Goal: Transaction & Acquisition: Book appointment/travel/reservation

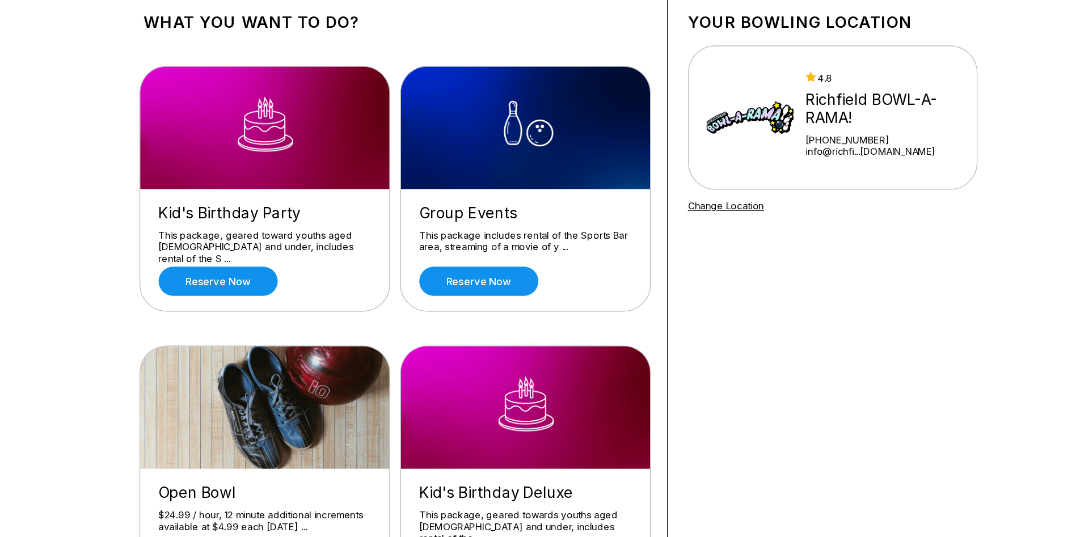
scroll to position [68, 0]
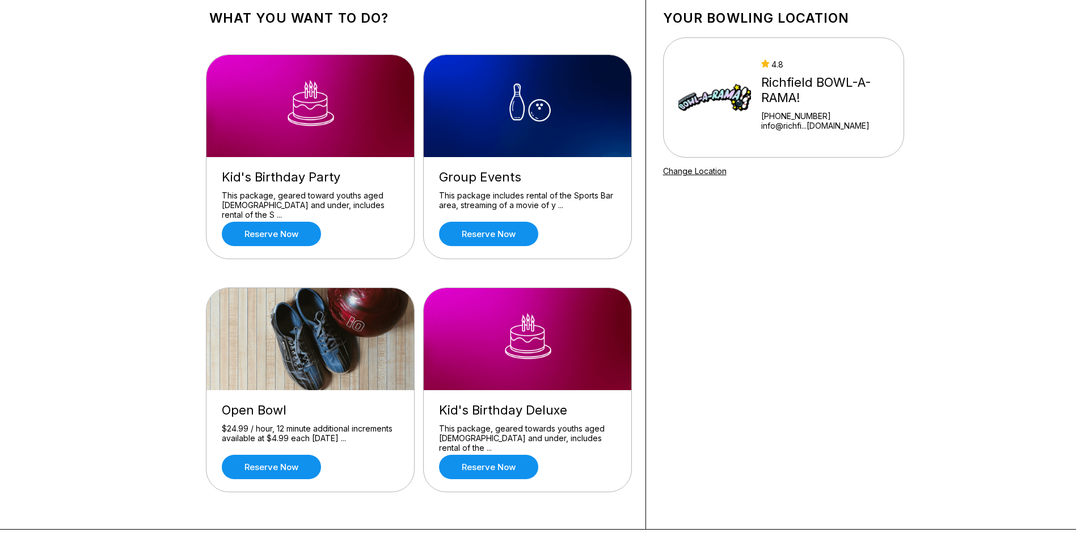
drag, startPoint x: 0, startPoint y: 0, endPoint x: 124, endPoint y: 230, distance: 261.6
click at [124, 230] on div "What you want to do? Kid's Birthday Party This package, geared toward youths ag…" at bounding box center [538, 257] width 1076 height 546
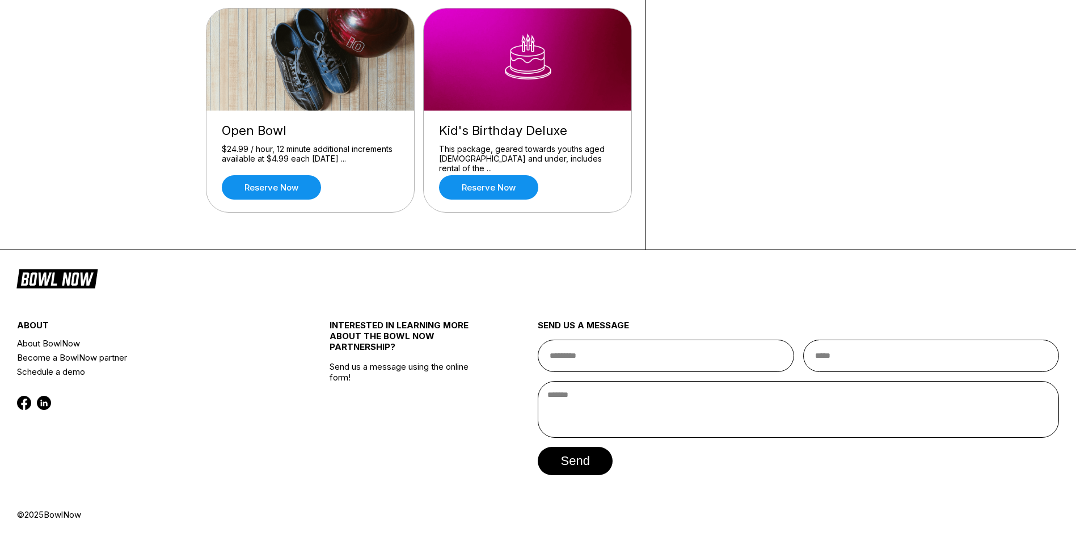
scroll to position [0, 0]
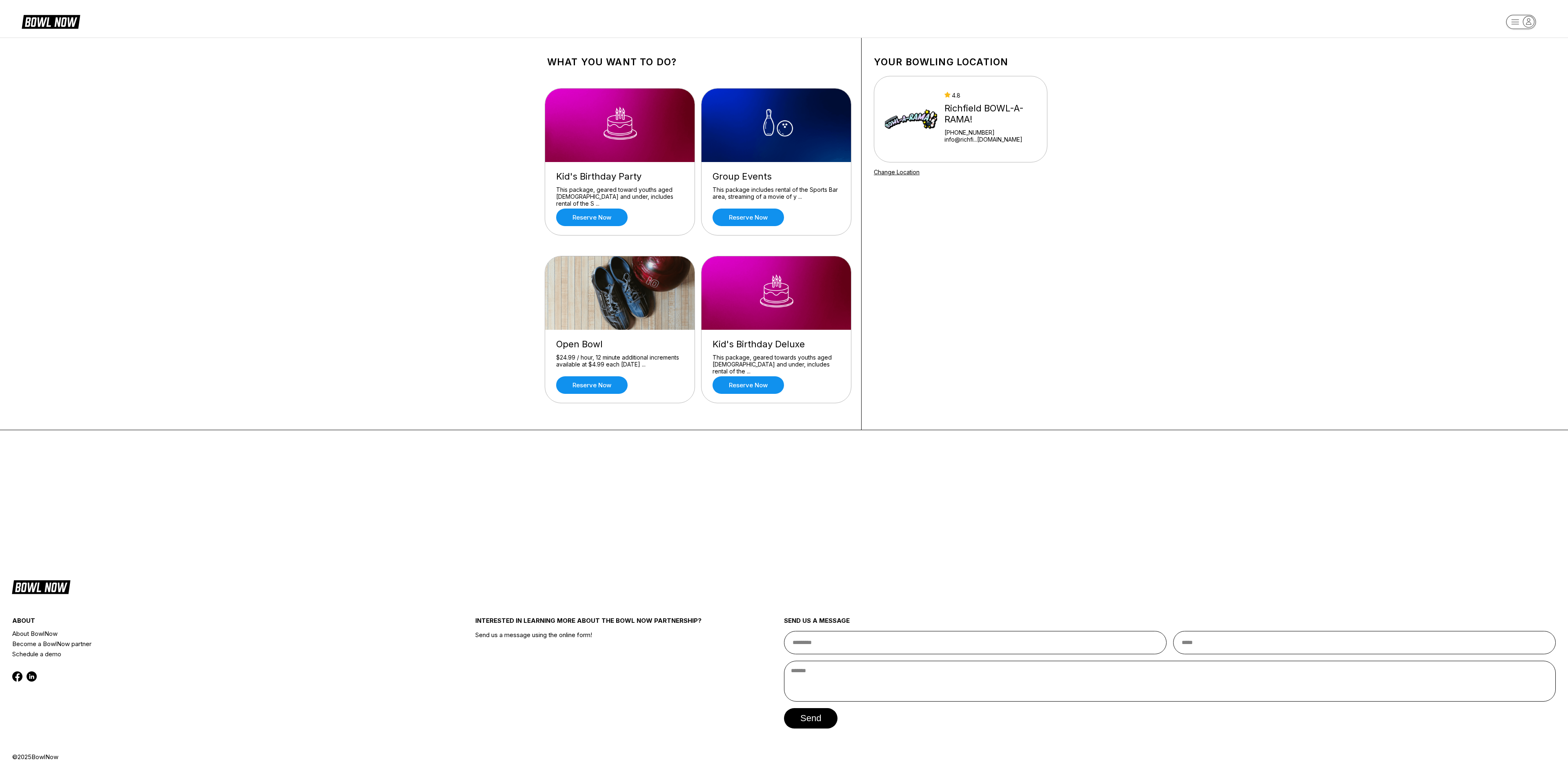
drag, startPoint x: 778, startPoint y: 4, endPoint x: 345, endPoint y: 266, distance: 506.1
click at [345, 257] on div "What you want to do? Kid's Birthday Party This package, geared toward youths ag…" at bounding box center [784, 234] width 1568 height 393
click at [516, 257] on div "What you want to do? Kid's Birthday Party This package, geared toward youths ag…" at bounding box center [784, 302] width 1568 height 529
click at [516, 220] on link "Reserve now" at bounding box center [591, 217] width 71 height 17
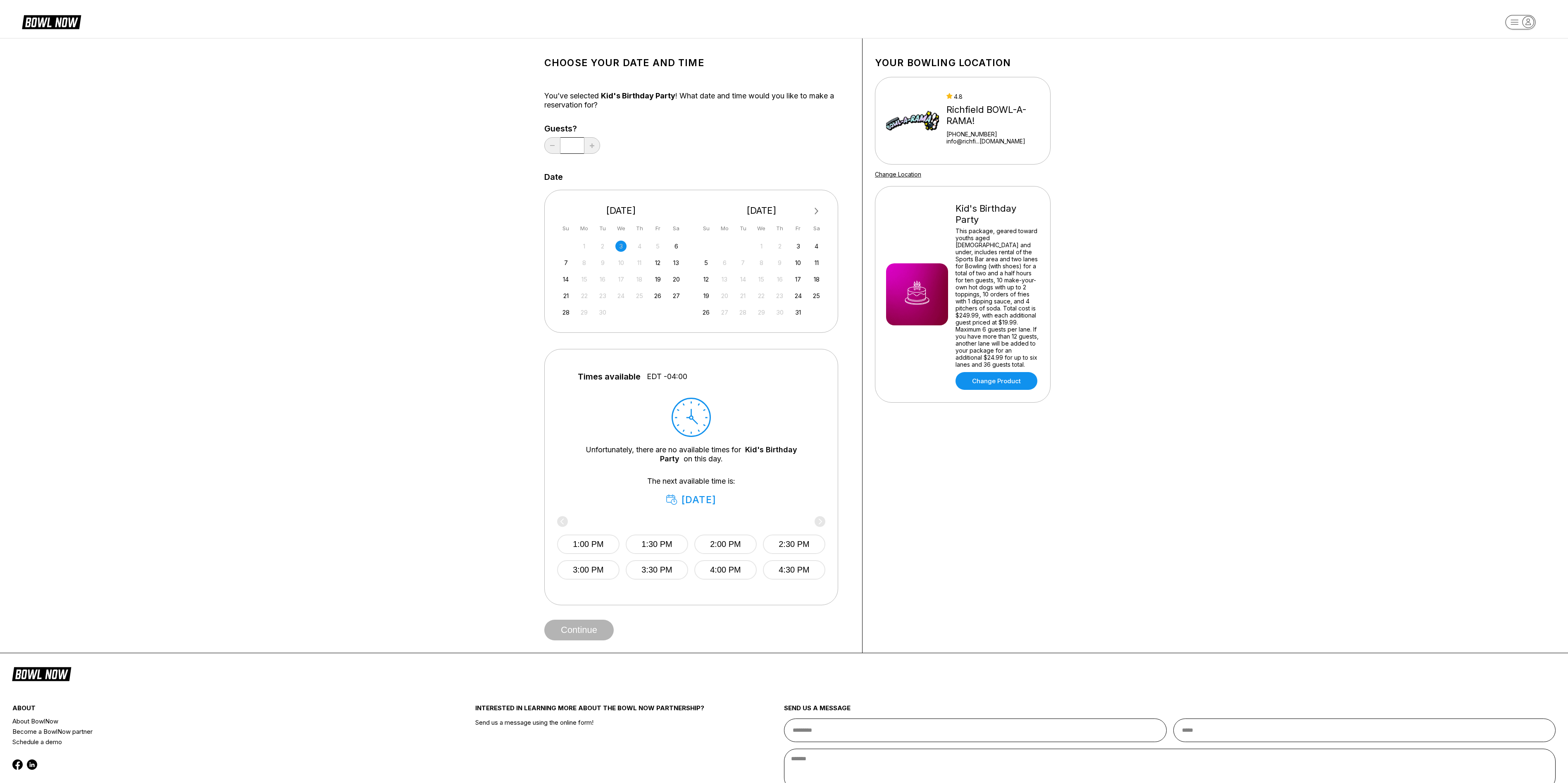
click at [522, 260] on div "Choose your Date and time You’ve selected Kid's Birthday Party ! What date and …" at bounding box center [784, 346] width 1568 height 615
click at [522, 260] on link "Change Product" at bounding box center [996, 381] width 82 height 17
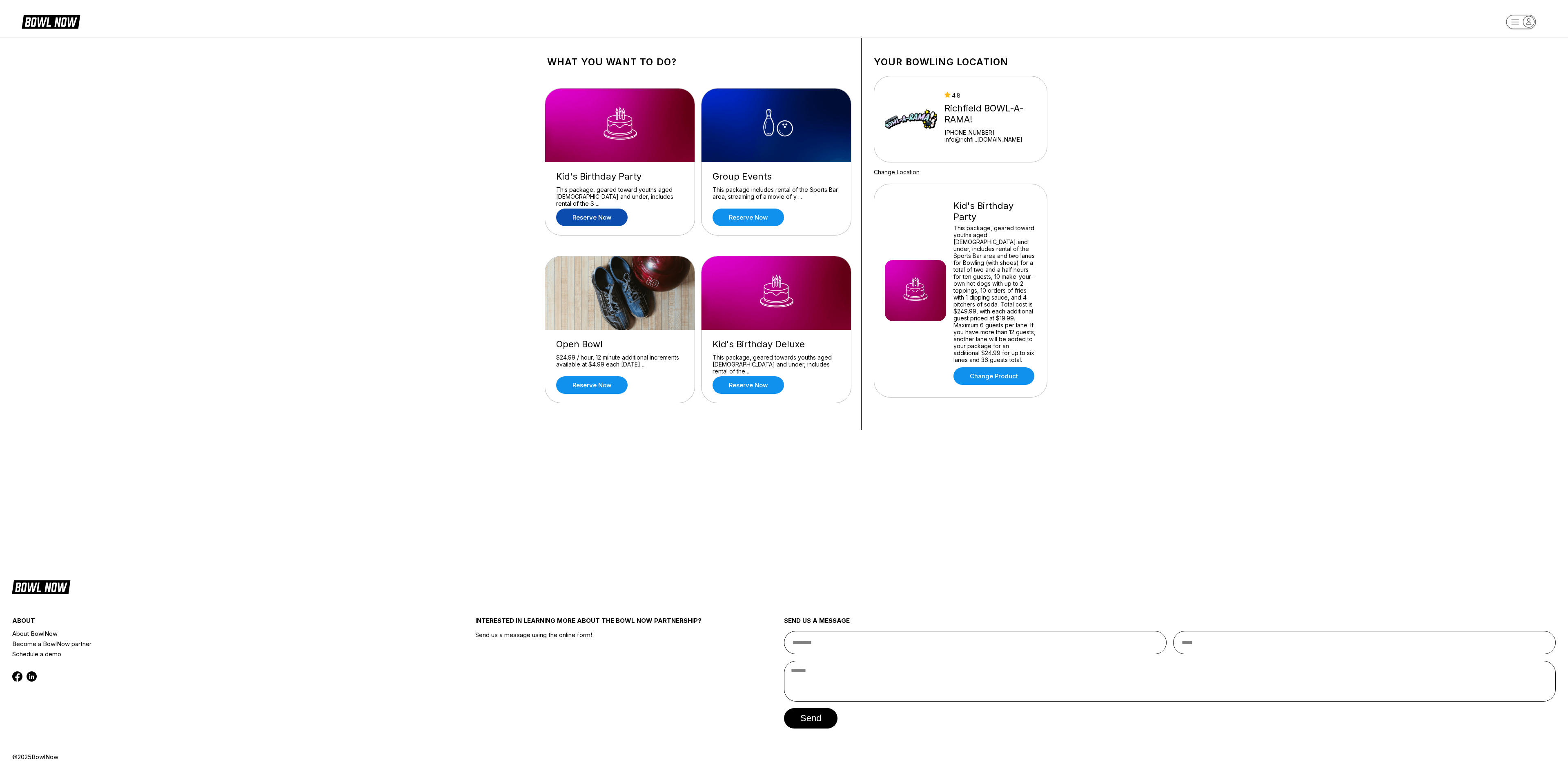
click at [516, 126] on img at bounding box center [776, 125] width 150 height 73
click at [516, 209] on link "Reserve now" at bounding box center [748, 217] width 71 height 17
click at [516, 257] on img at bounding box center [620, 293] width 150 height 73
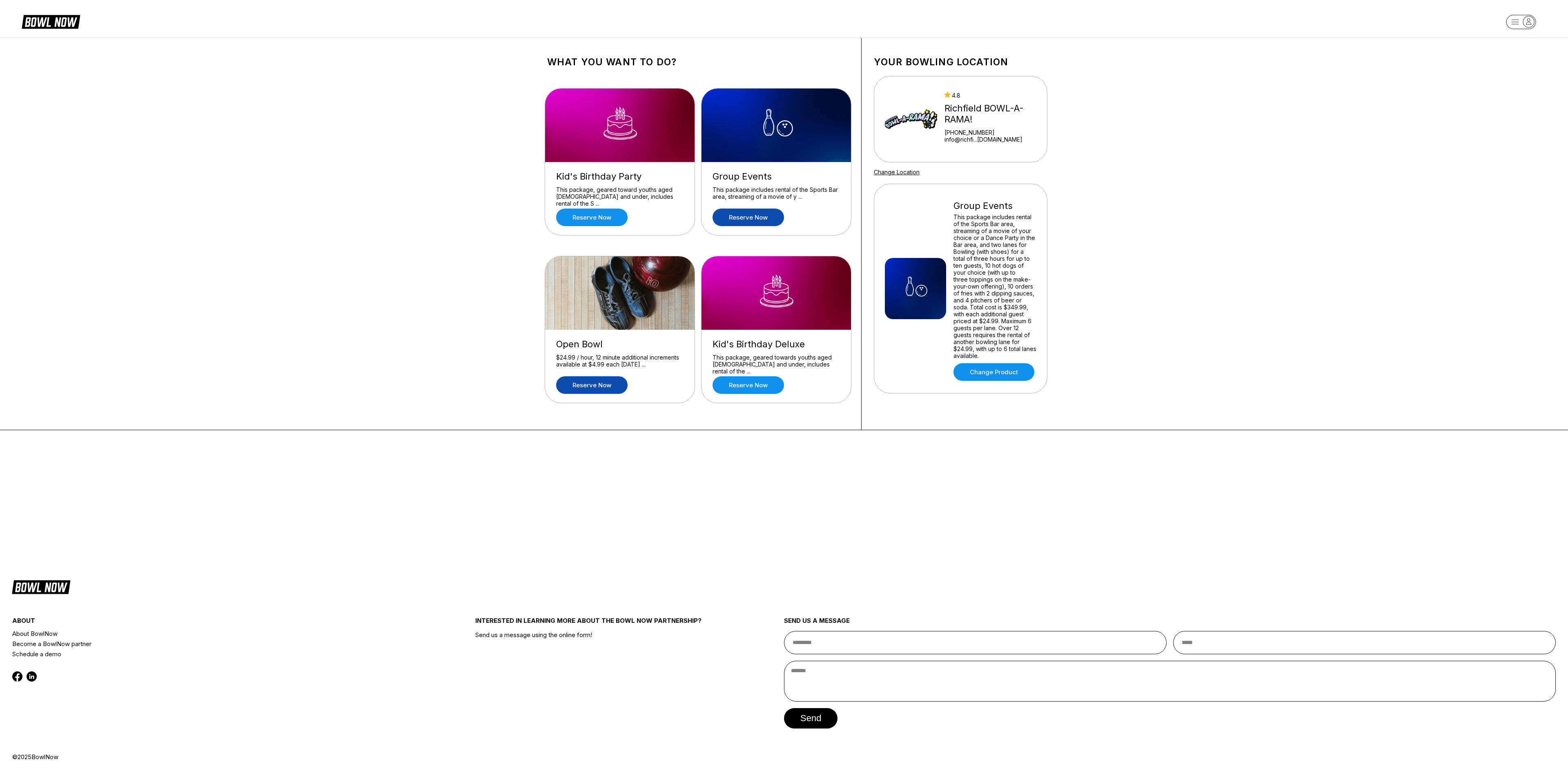
click at [516, 257] on link "Reserve now" at bounding box center [591, 385] width 71 height 17
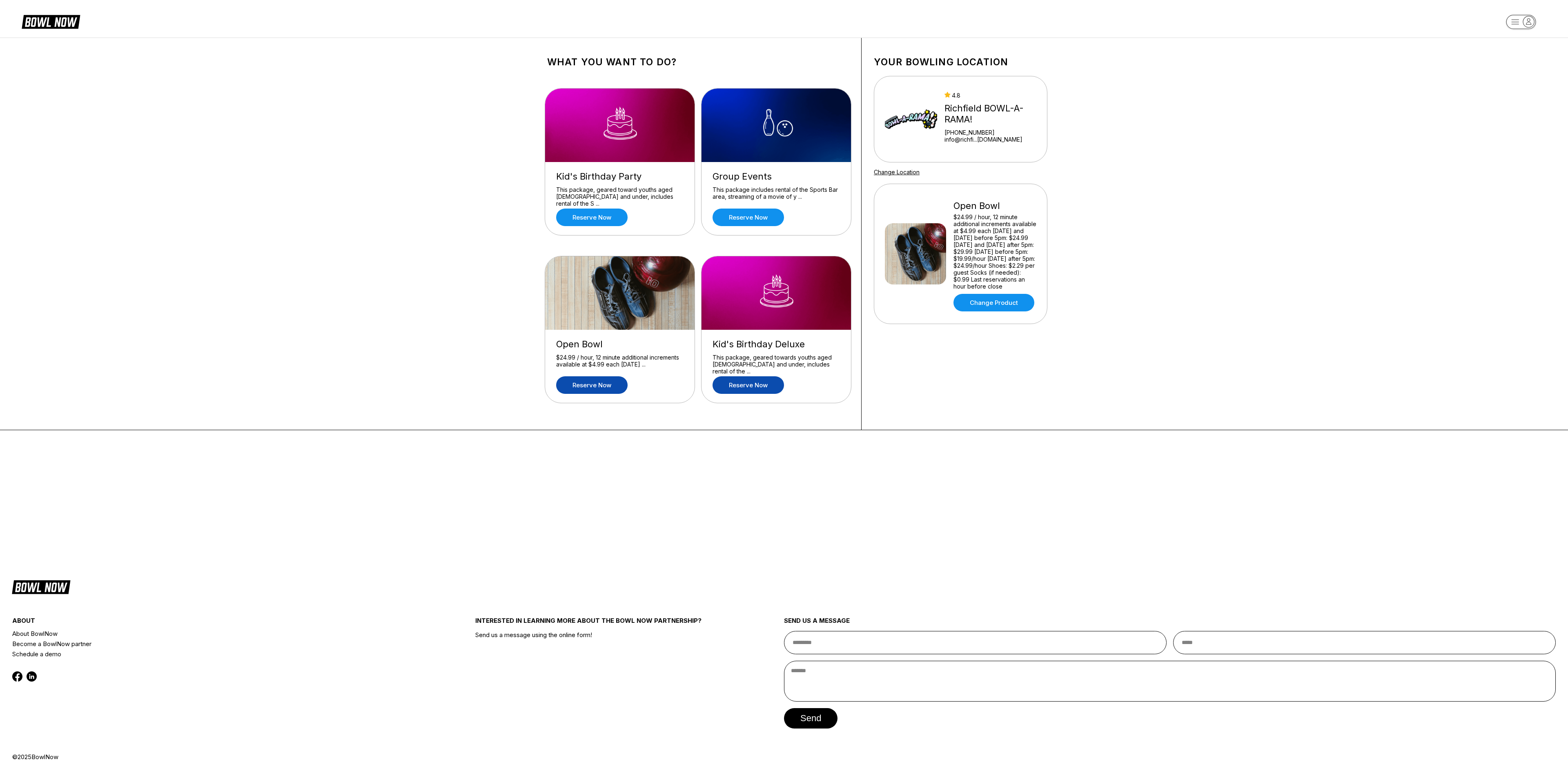
click at [516, 257] on link "Reserve now" at bounding box center [748, 385] width 71 height 17
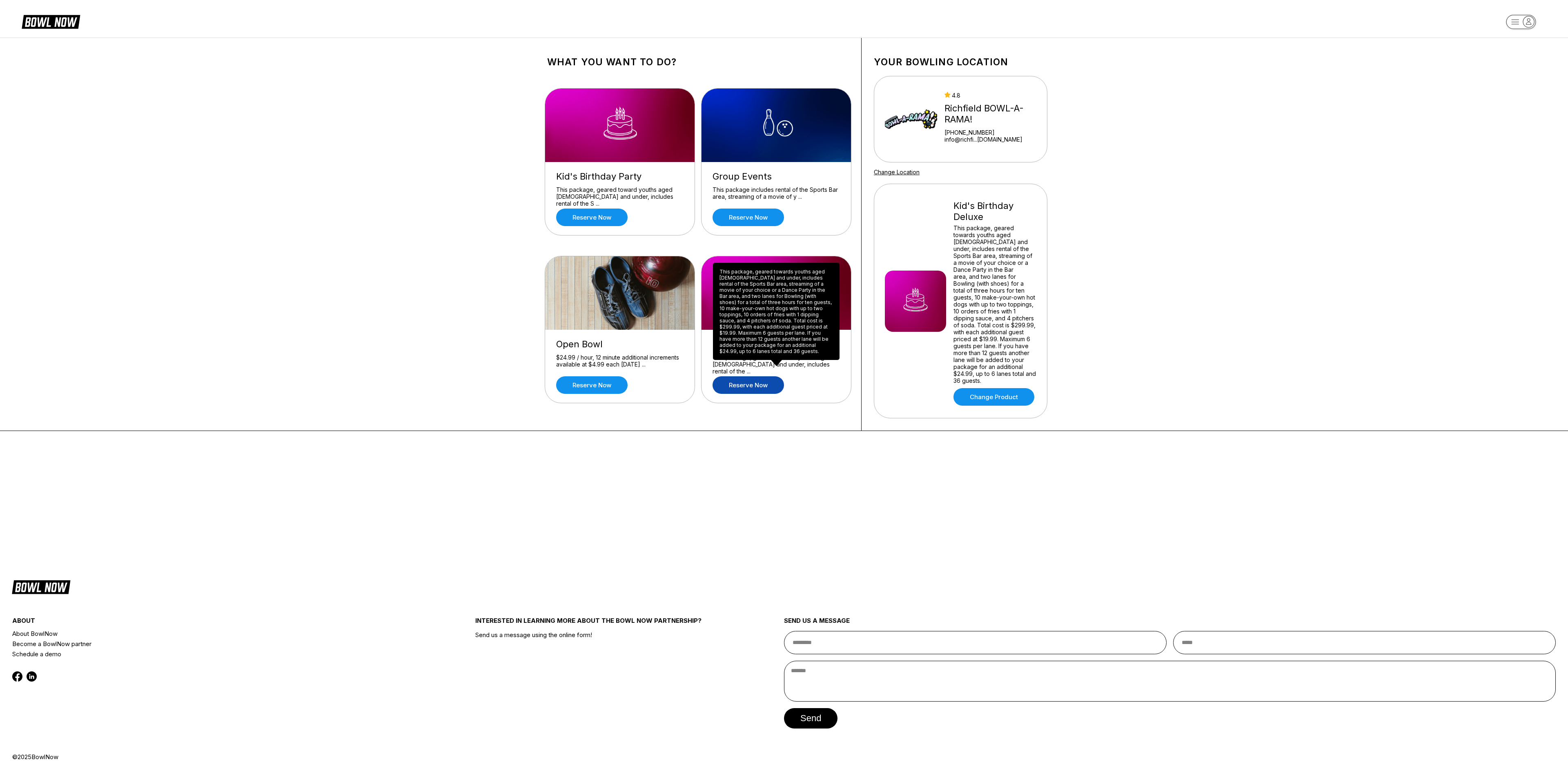
click at [516, 257] on div "Kid's Birthday Deluxe This package, geared towards youths aged 14 and under, in…" at bounding box center [776, 366] width 150 height 73
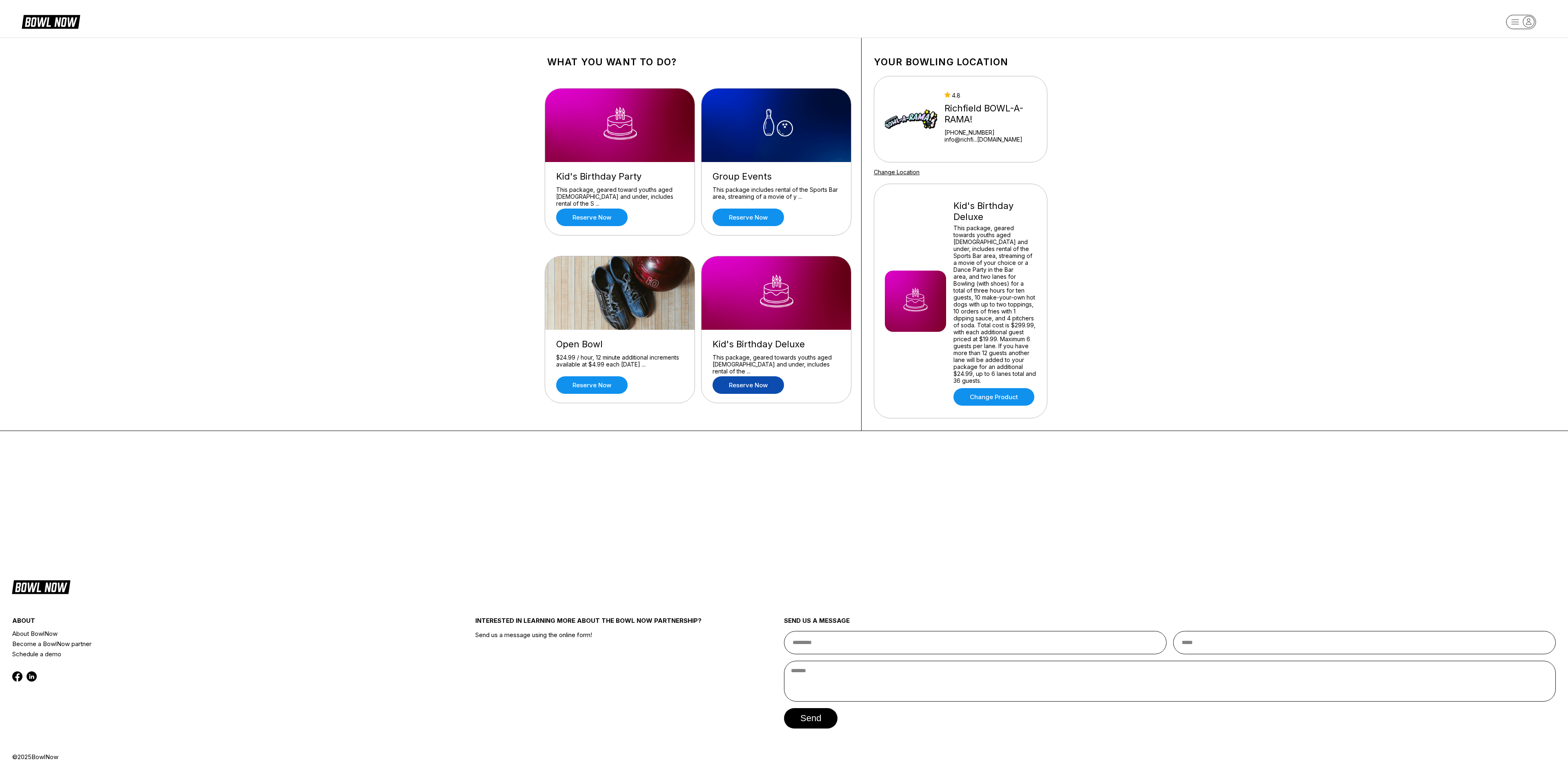
click at [516, 257] on link "Reserve now" at bounding box center [748, 385] width 71 height 17
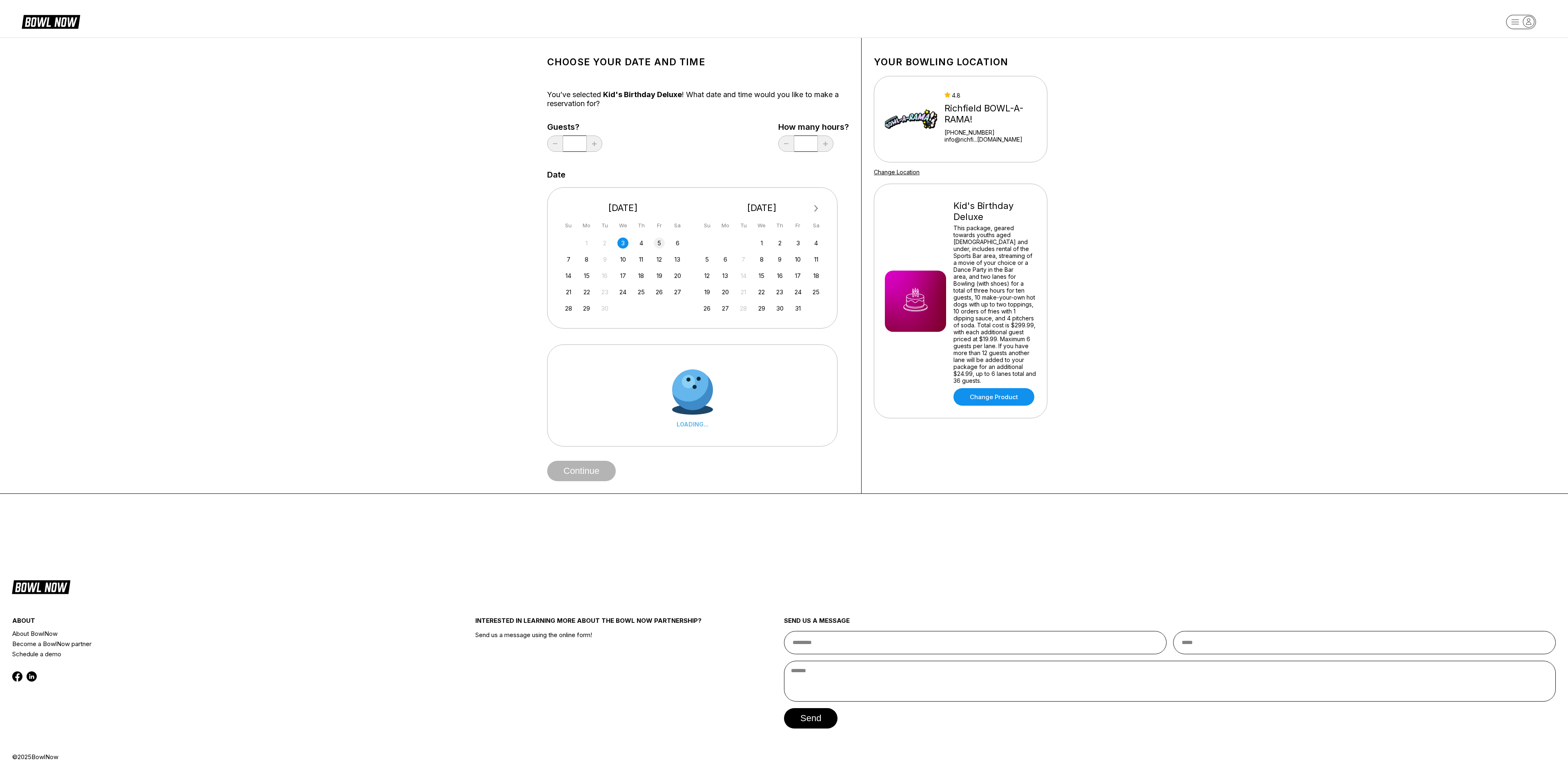
click at [516, 239] on div "5" at bounding box center [659, 243] width 11 height 11
click at [516, 257] on div "31 1 2 3 4 5 6 7 8 9 10 11 12 13 14 15 16 17 18 19 20 21 22 23 24 25 26 27 28 2…" at bounding box center [623, 275] width 122 height 77
drag, startPoint x: 659, startPoint y: 263, endPoint x: 633, endPoint y: 263, distance: 26.0
click at [516, 257] on div "7 8 9 10 11 12 13" at bounding box center [623, 258] width 122 height 12
click at [516, 257] on div "19" at bounding box center [659, 275] width 11 height 11
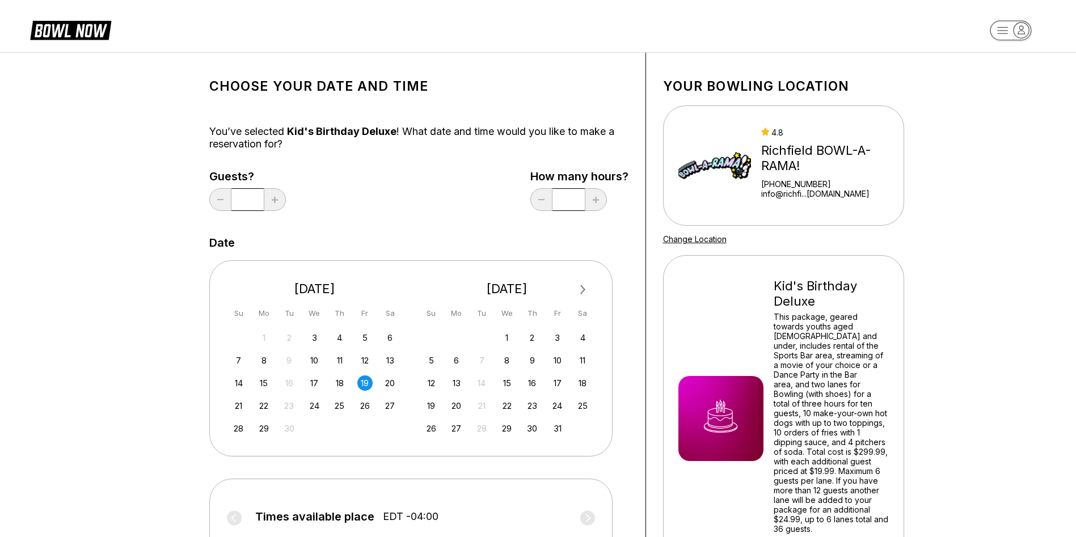
drag, startPoint x: 2177, startPoint y: 12, endPoint x: 29, endPoint y: 350, distance: 2173.6
click at [29, 350] on div "Choose your Date and time You’ve selected Kid's Birthday Deluxe ! What date and…" at bounding box center [538, 375] width 1076 height 647
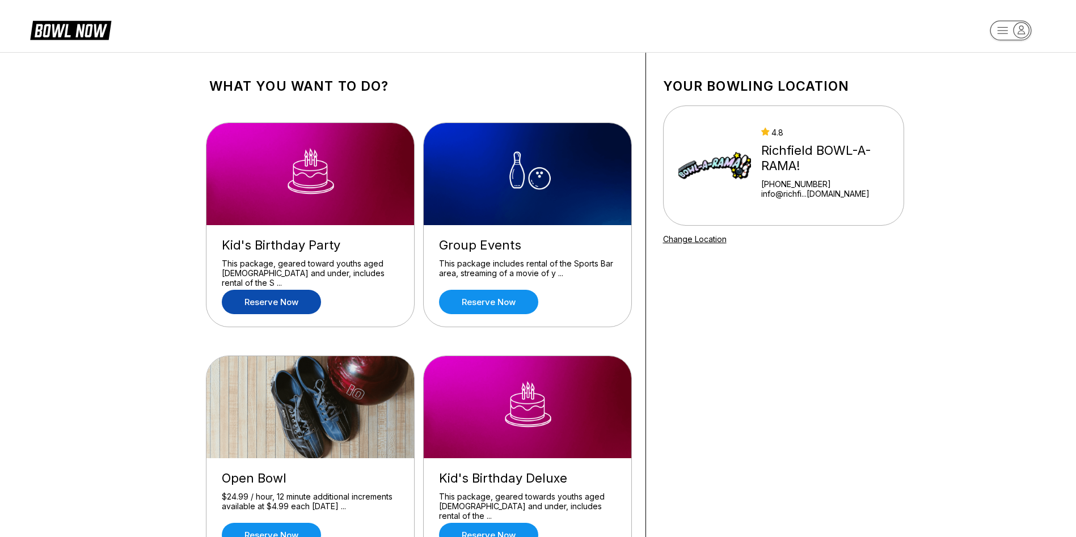
click at [275, 297] on link "Reserve now" at bounding box center [271, 302] width 99 height 24
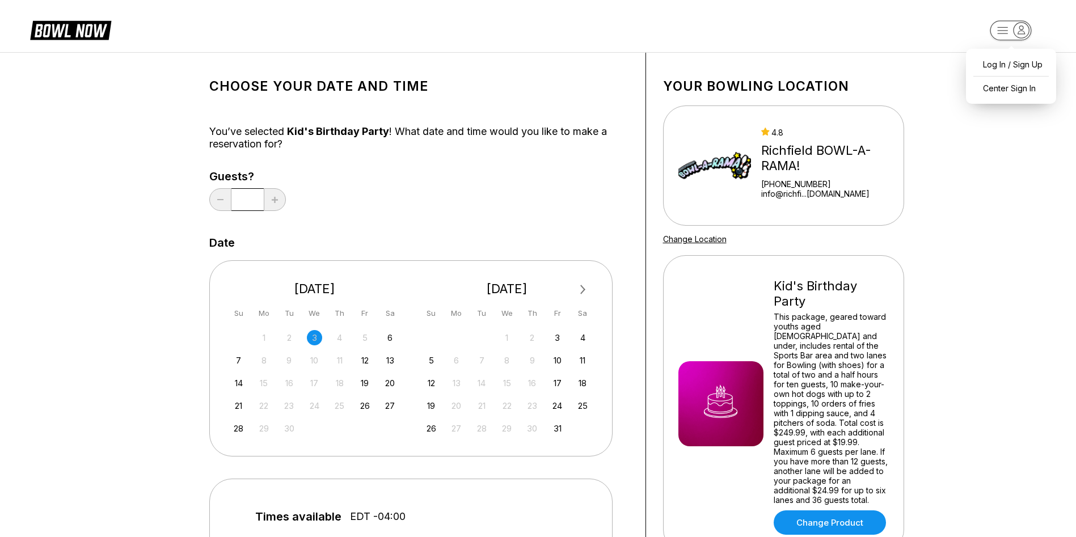
click at [1017, 41] on icon "button" at bounding box center [1010, 31] width 62 height 23
click at [71, 32] on icon at bounding box center [70, 30] width 81 height 22
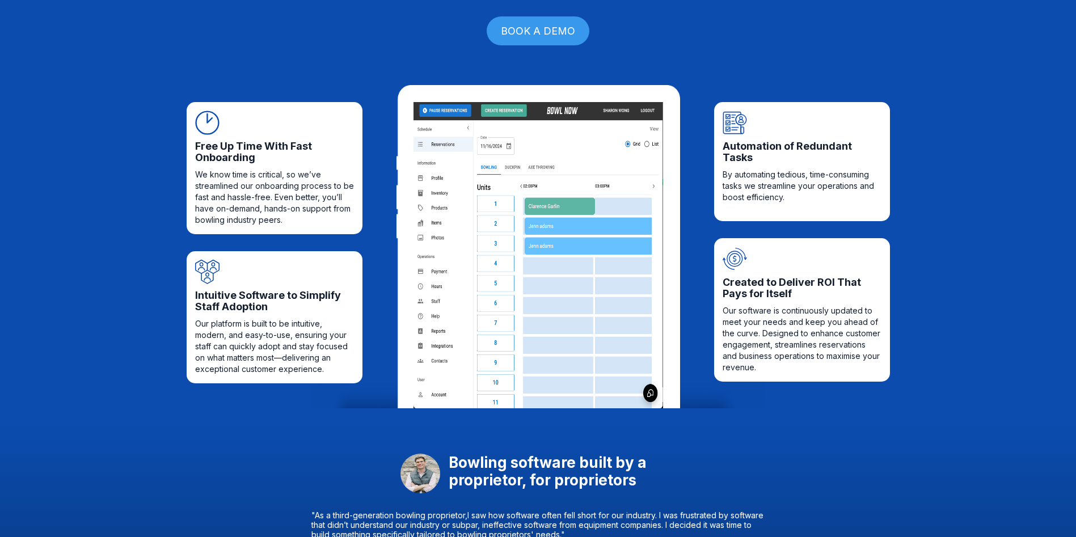
scroll to position [268, 0]
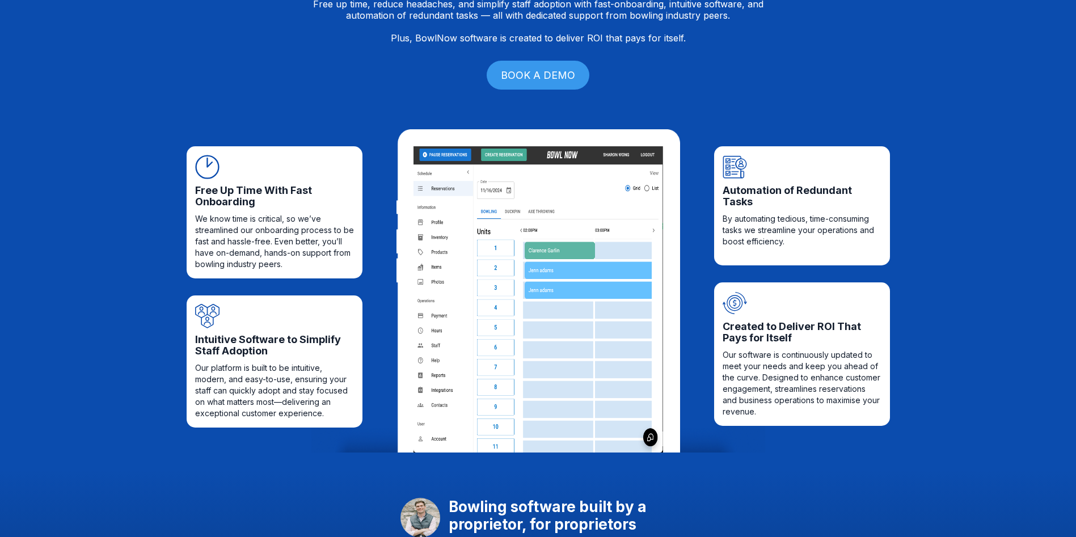
click at [591, 208] on img at bounding box center [538, 299] width 250 height 306
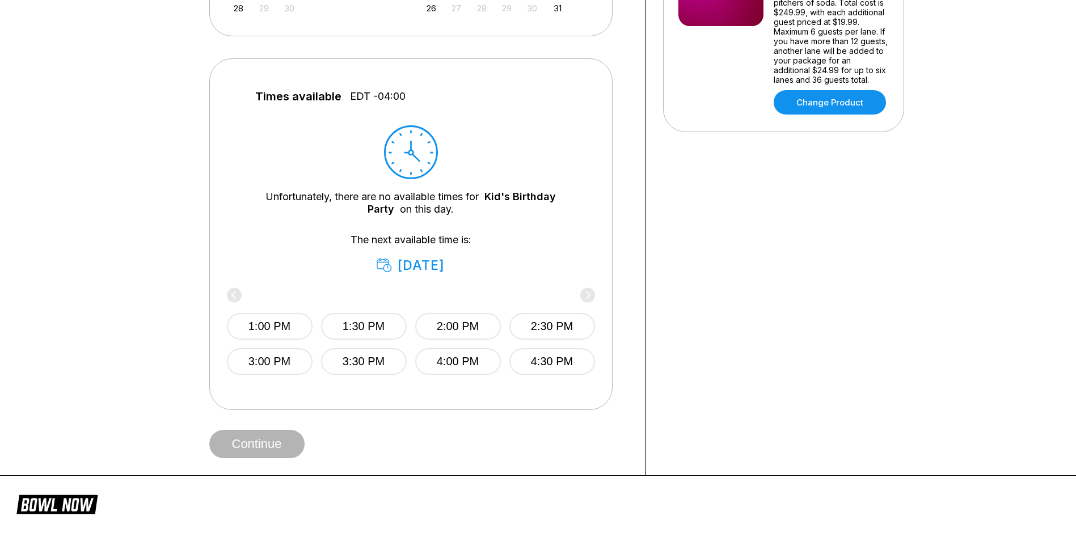
scroll to position [437, 0]
